Goal: Transaction & Acquisition: Download file/media

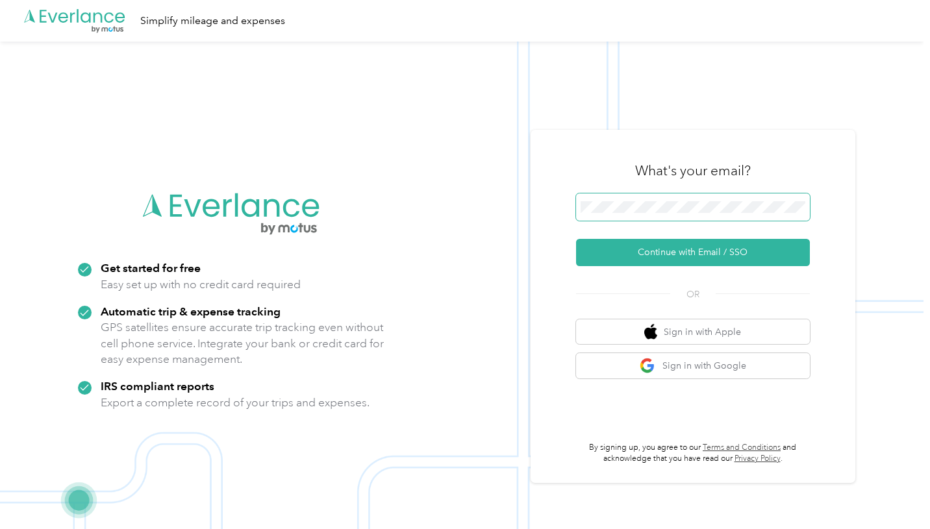
click at [616, 200] on span at bounding box center [693, 207] width 234 height 27
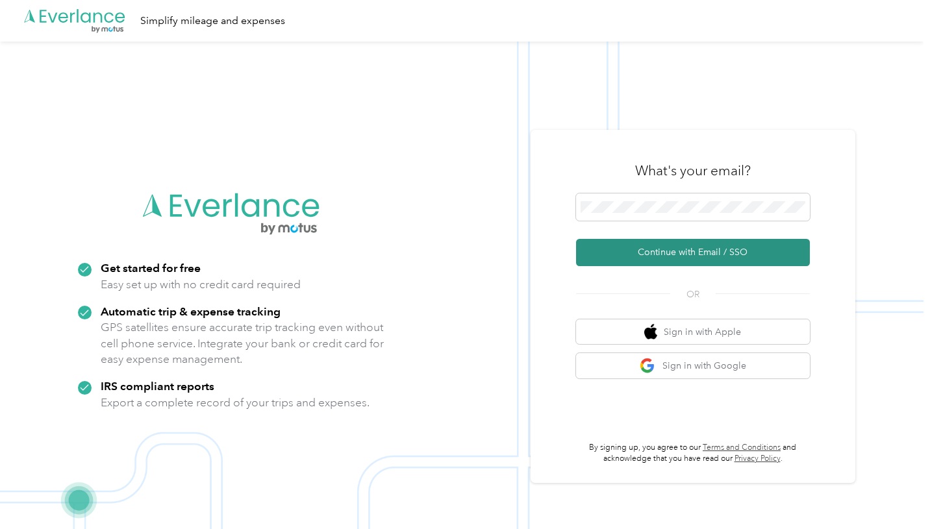
click at [635, 250] on button "Continue with Email / SSO" at bounding box center [693, 252] width 234 height 27
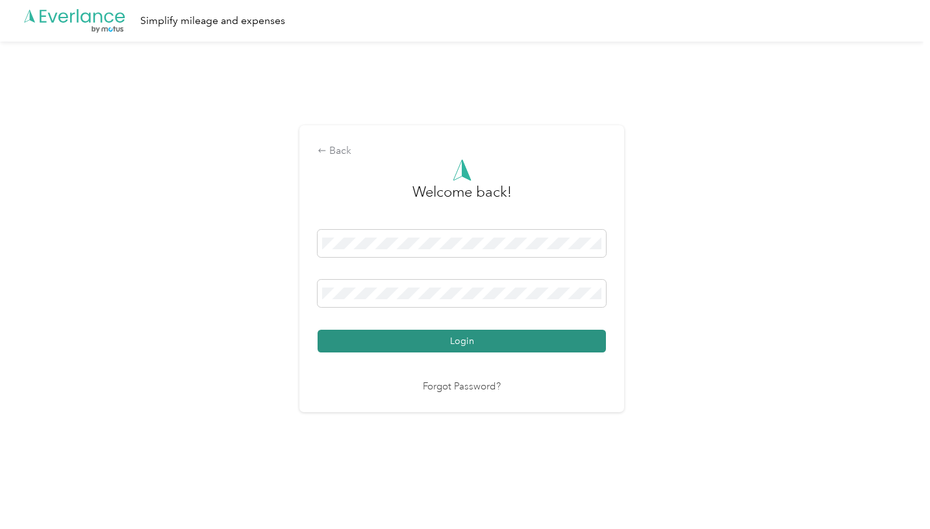
click at [481, 334] on button "Login" at bounding box center [462, 341] width 288 height 23
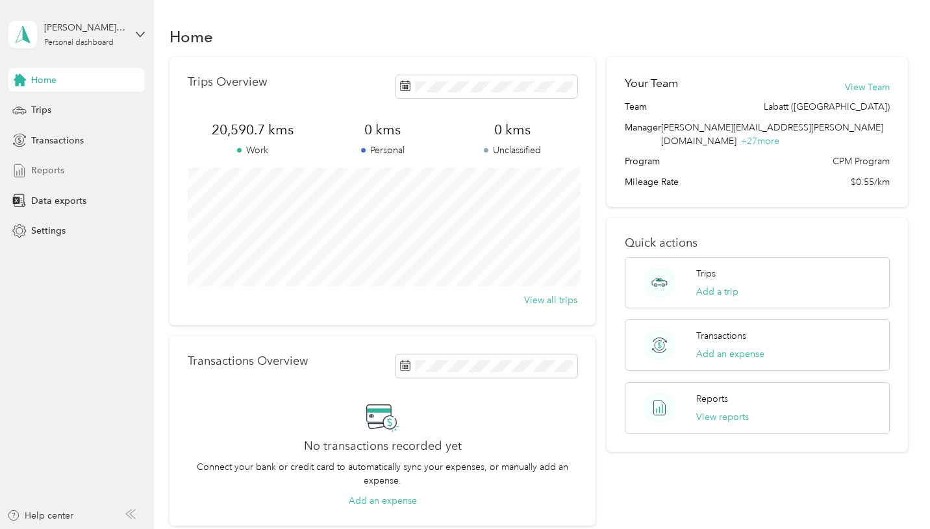
click at [66, 177] on div "Reports" at bounding box center [76, 170] width 136 height 23
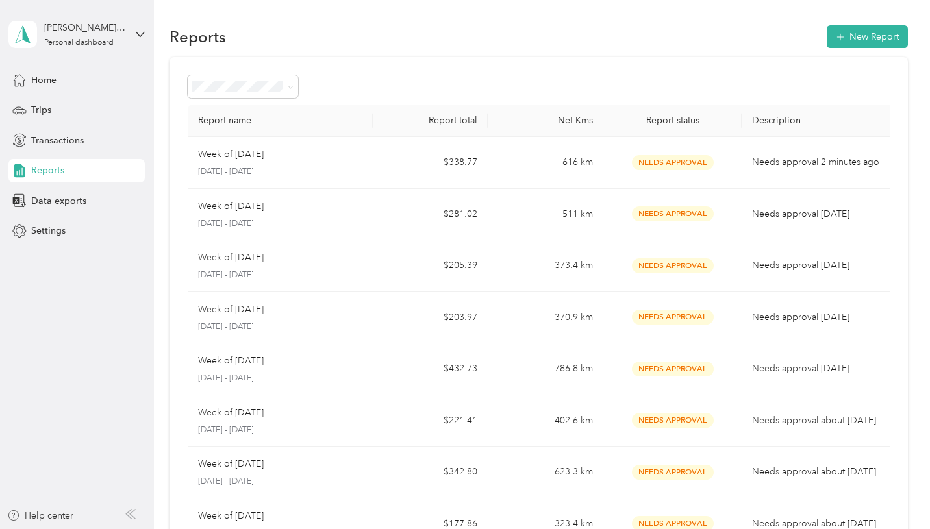
click at [405, 163] on td "$338.77" at bounding box center [431, 163] width 116 height 52
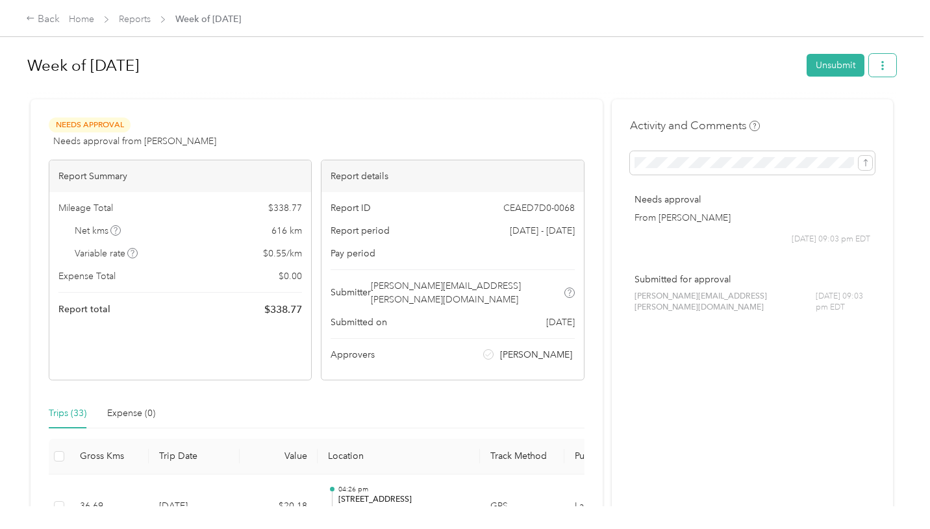
click at [887, 70] on span "button" at bounding box center [882, 65] width 9 height 11
click at [855, 121] on li "Download" at bounding box center [855, 112] width 95 height 23
click at [835, 116] on span "Download" at bounding box center [852, 113] width 43 height 14
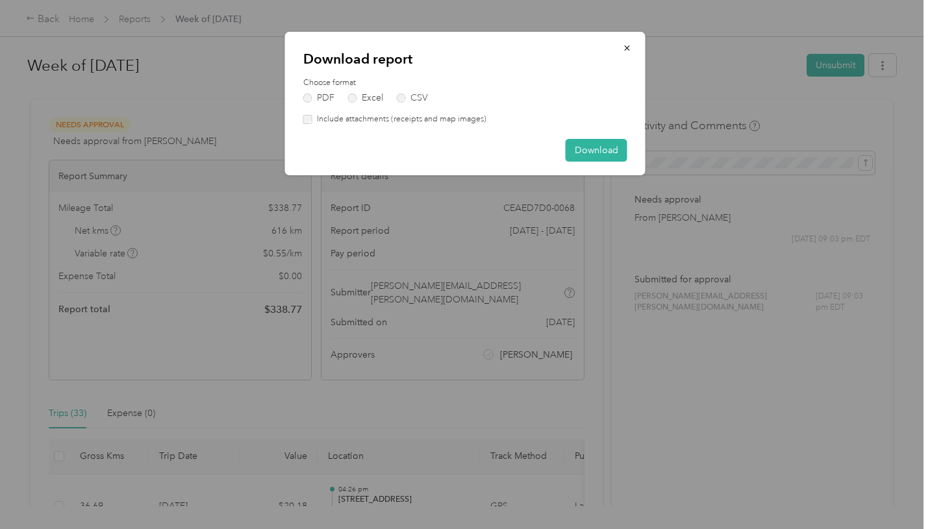
click at [447, 119] on label "Include attachments (receipts and map images)" at bounding box center [399, 120] width 174 height 12
click at [569, 146] on button "Download" at bounding box center [597, 150] width 62 height 23
